Goal: Find specific page/section: Find specific page/section

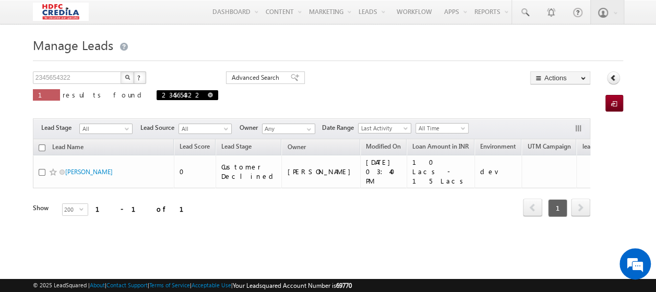
click at [208, 95] on span at bounding box center [210, 94] width 5 height 5
type input "Search Leads"
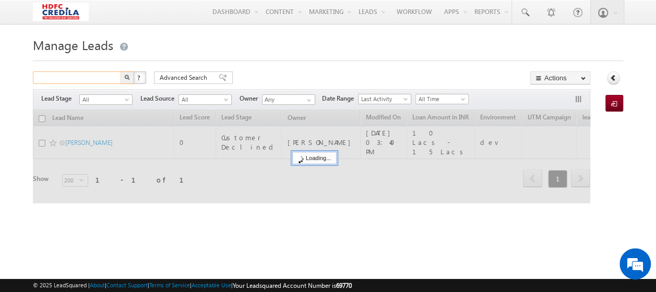
click at [83, 80] on input "text" at bounding box center [77, 78] width 89 height 13
paste input "4444444478"
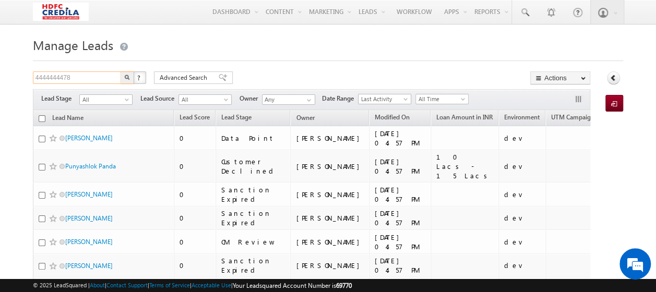
type input "4444444478"
click at [124, 81] on button "button" at bounding box center [128, 78] width 14 height 13
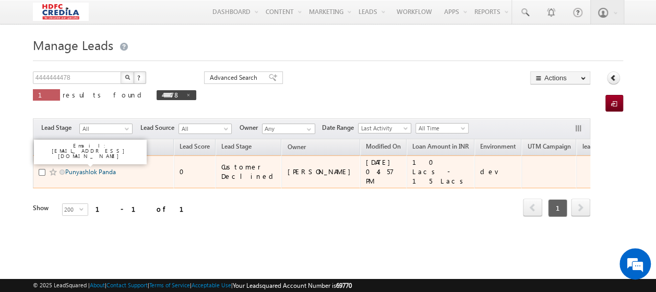
click at [95, 168] on link "Punyashlok Panda" at bounding box center [90, 172] width 51 height 8
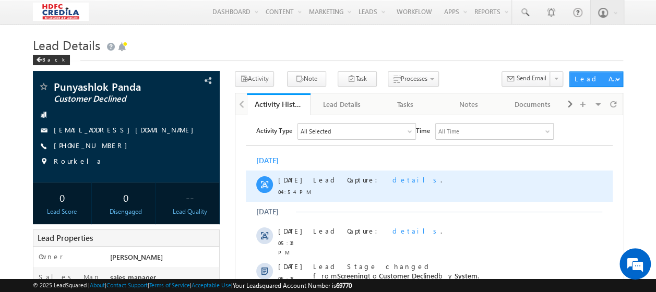
click at [392, 176] on span "details" at bounding box center [416, 179] width 48 height 9
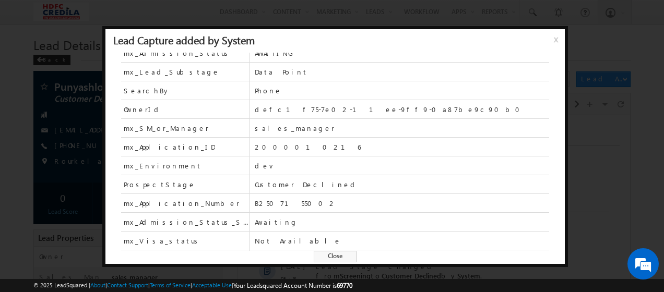
scroll to position [304, 0]
